Goal: Information Seeking & Learning: Understand process/instructions

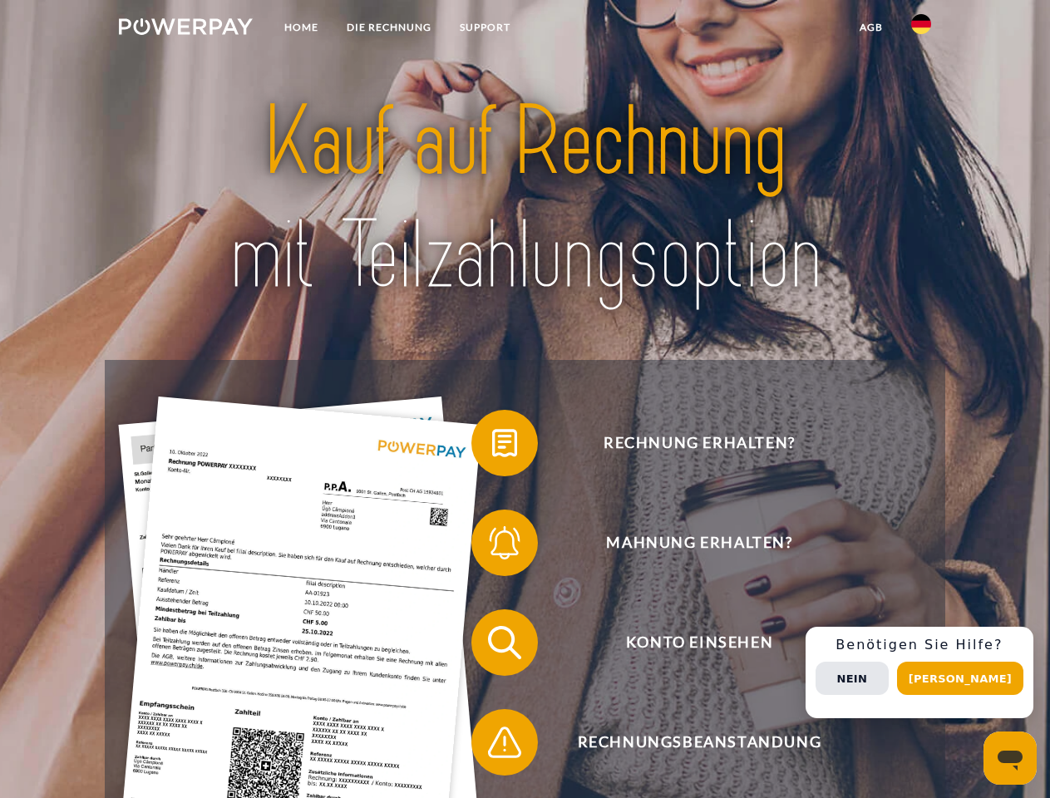
click at [185, 29] on img at bounding box center [186, 26] width 134 height 17
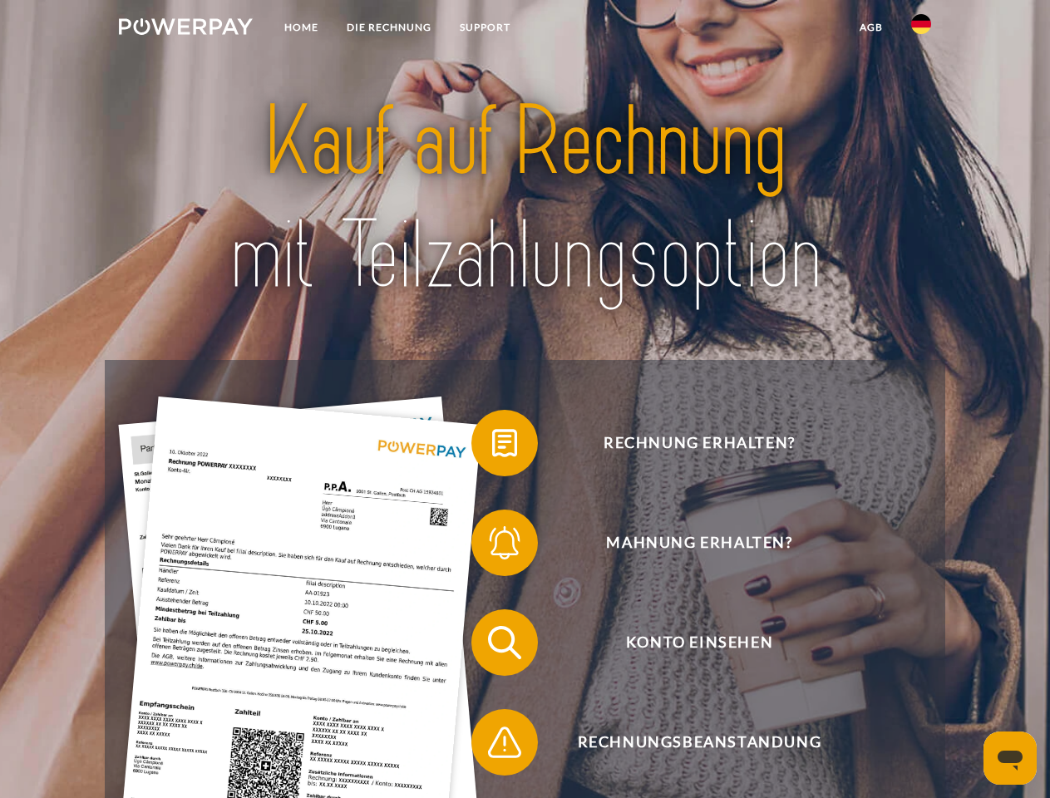
click at [921, 29] on img at bounding box center [921, 24] width 20 height 20
click at [870, 27] on link "agb" at bounding box center [871, 27] width 52 height 30
click at [492, 446] on span at bounding box center [479, 442] width 83 height 83
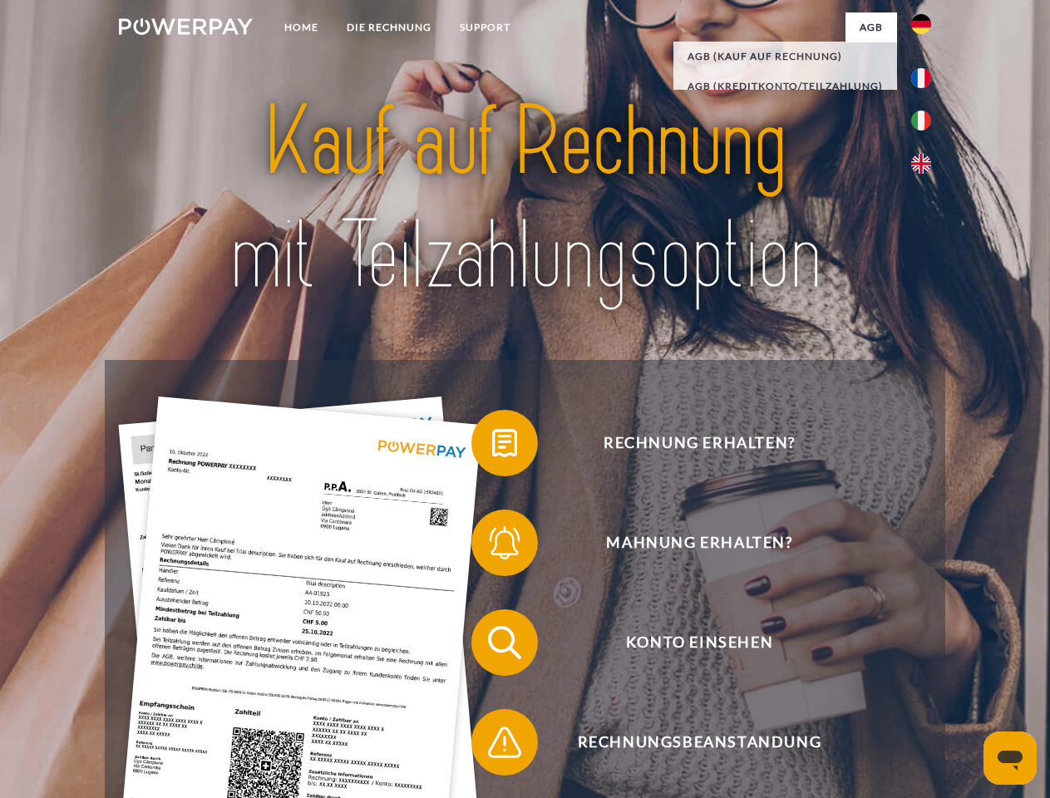
click at [492, 546] on span at bounding box center [479, 542] width 83 height 83
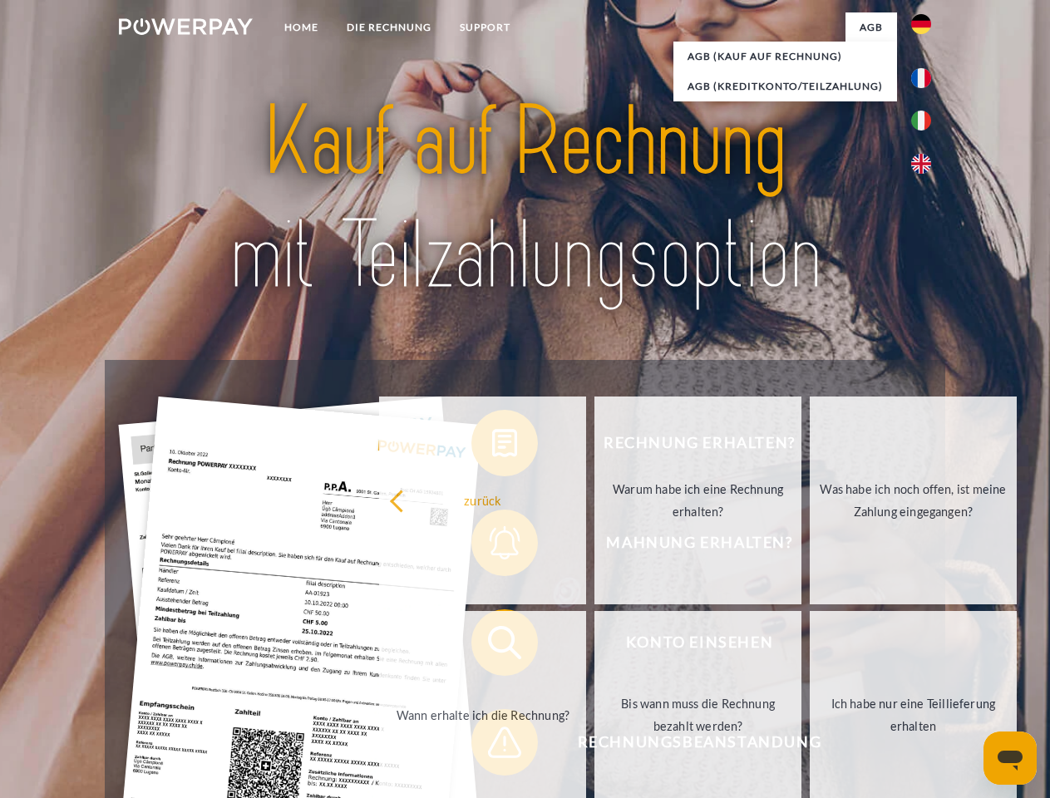
click at [594, 646] on link "Bis wann muss die Rechnung bezahlt werden?" at bounding box center [697, 715] width 207 height 208
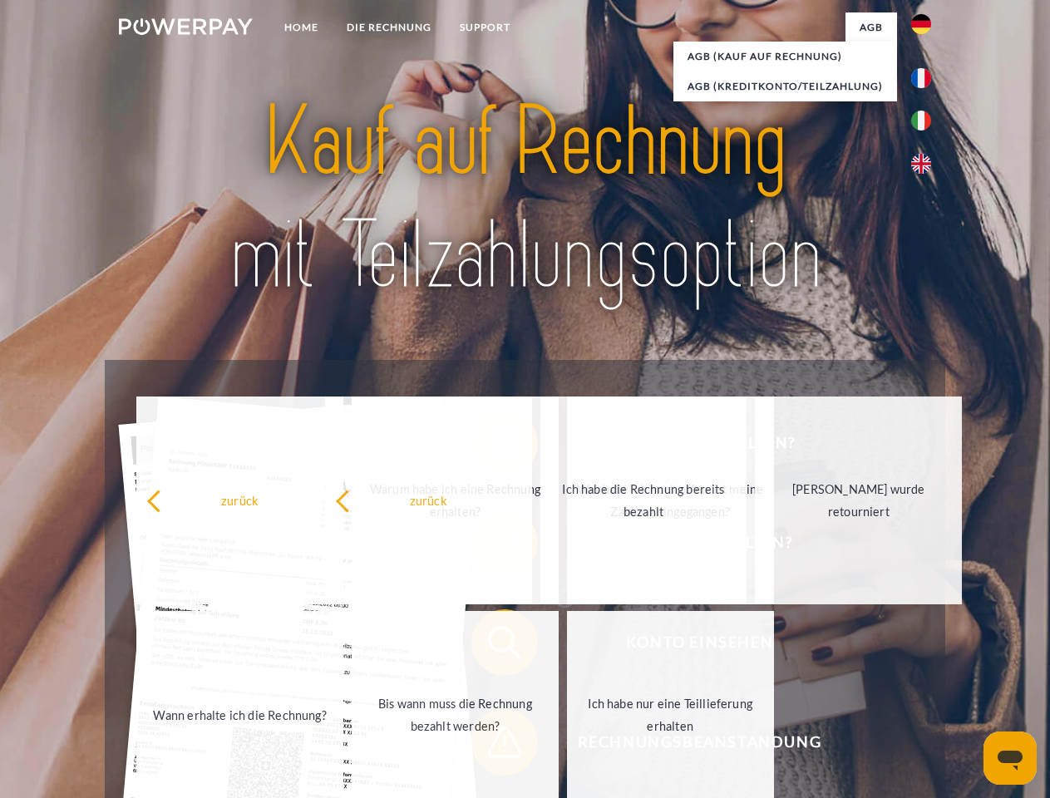
click at [492, 746] on span at bounding box center [479, 742] width 83 height 83
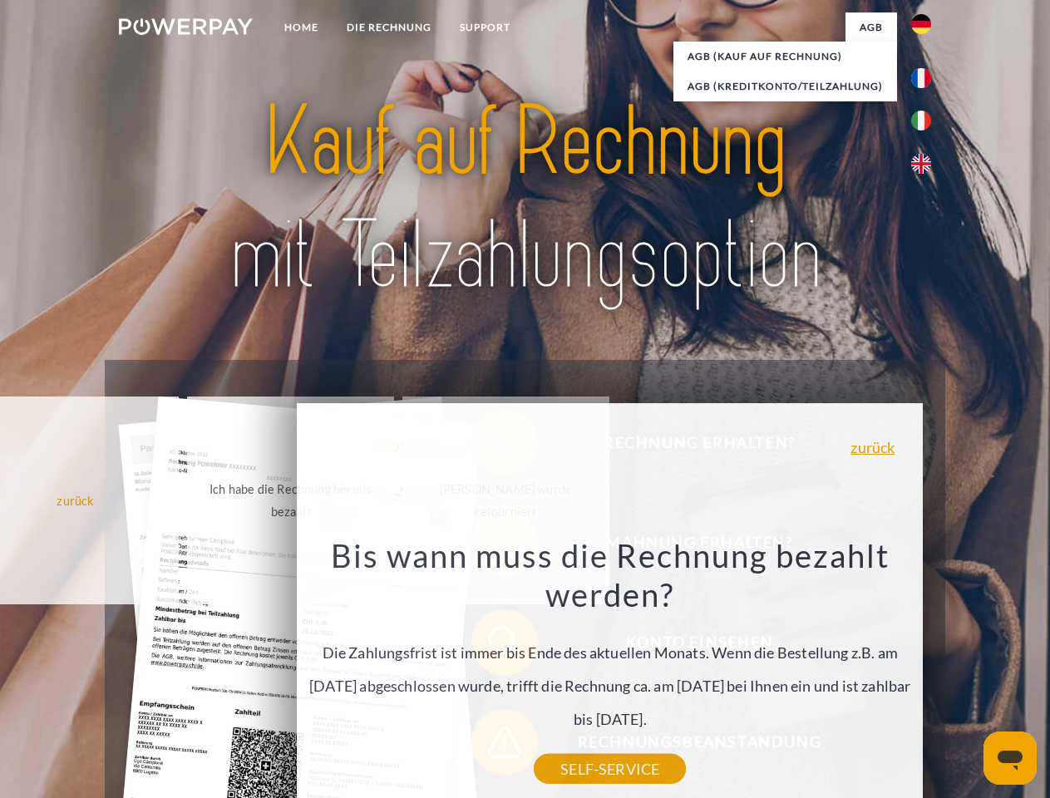
click at [925, 672] on div "Rechnung erhalten? Mahnung erhalten? Konto einsehen" at bounding box center [524, 692] width 839 height 665
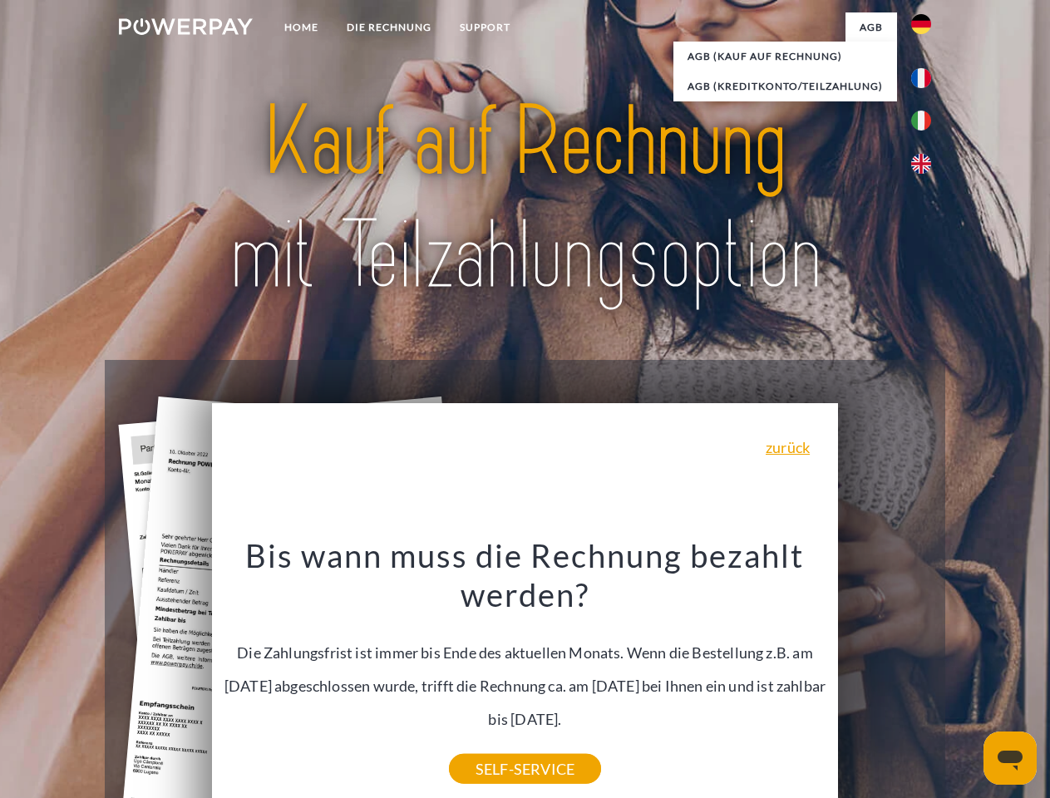
click at [884, 676] on span "Konto einsehen" at bounding box center [698, 642] width 407 height 66
click at [966, 678] on header "Home DIE RECHNUNG SUPPORT" at bounding box center [525, 574] width 1050 height 1148
